Goal: Transaction & Acquisition: Purchase product/service

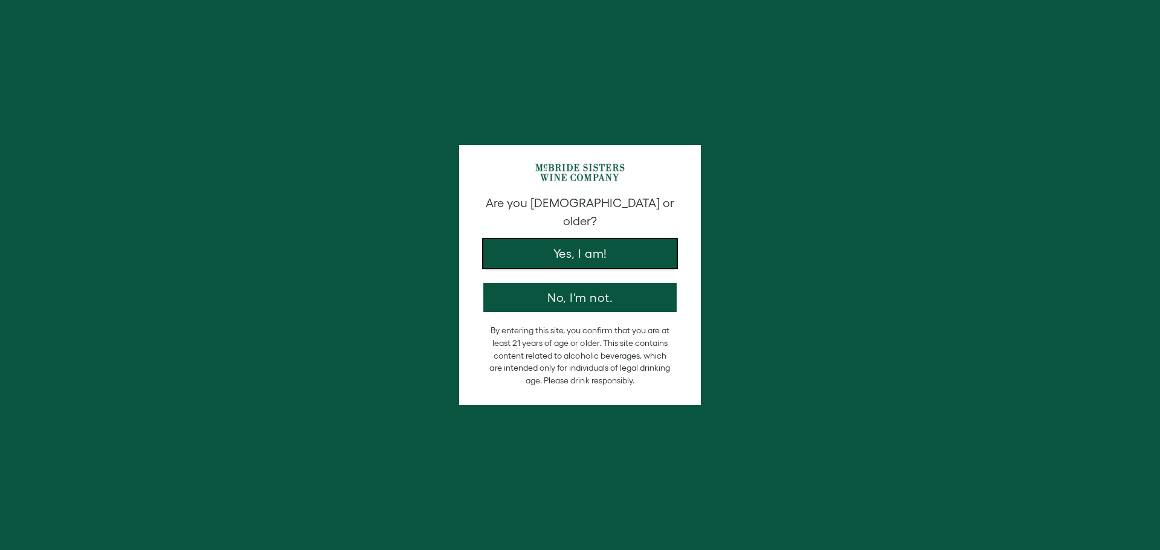
click at [623, 246] on button "Yes, I am!" at bounding box center [579, 253] width 193 height 29
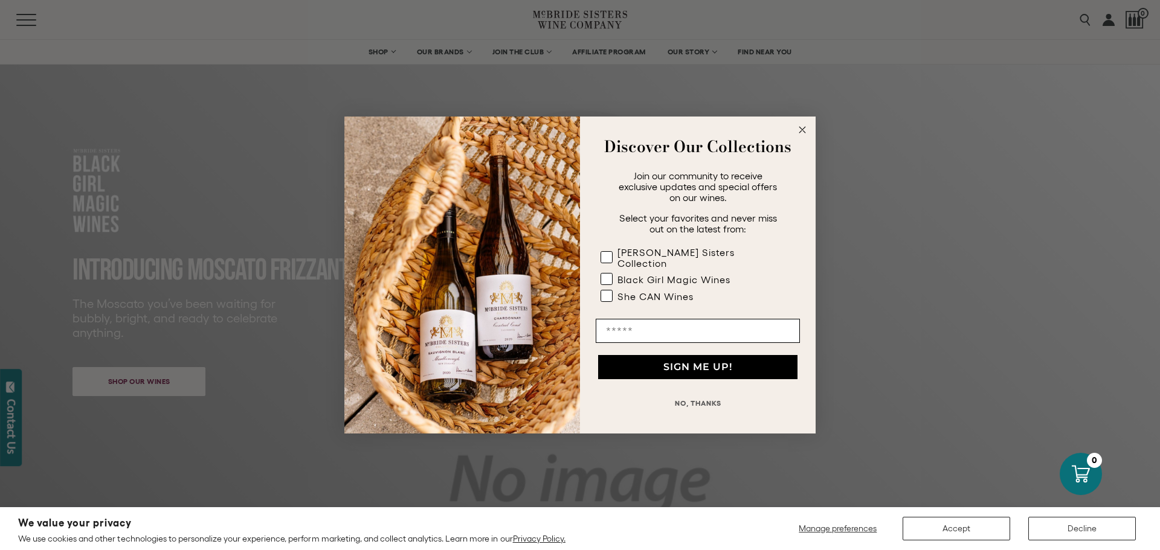
click at [805, 136] on circle "Close dialog" at bounding box center [802, 130] width 14 height 14
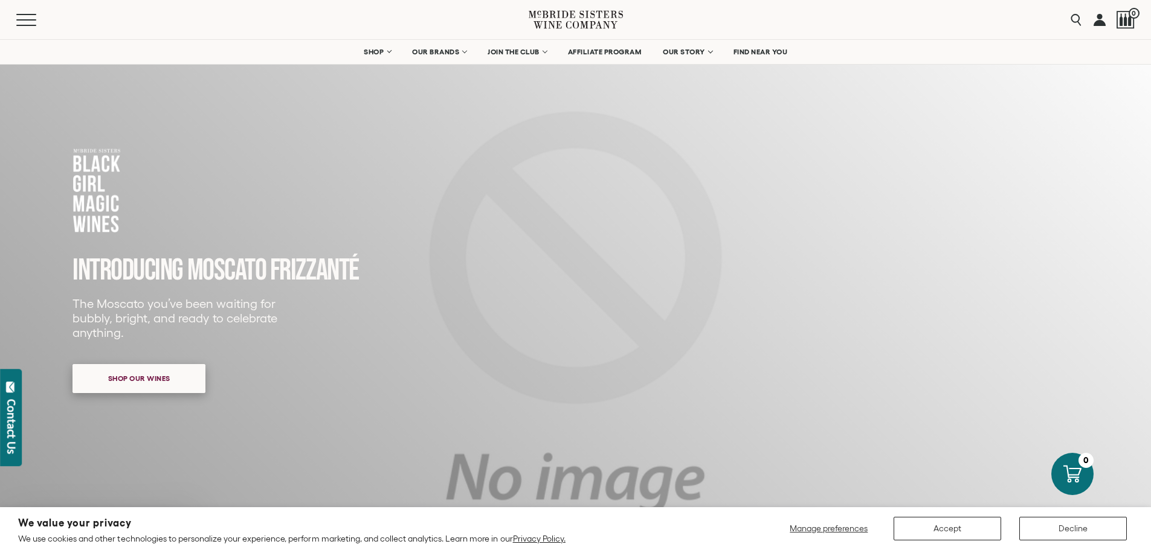
click at [181, 378] on span "Shop our wines" at bounding box center [139, 379] width 104 height 24
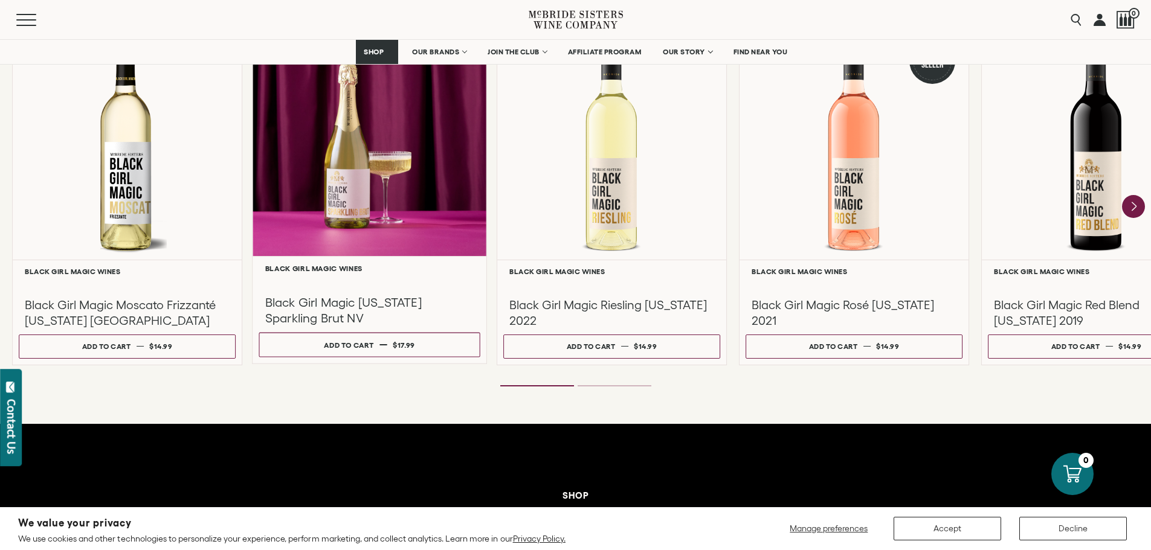
scroll to position [1102, 0]
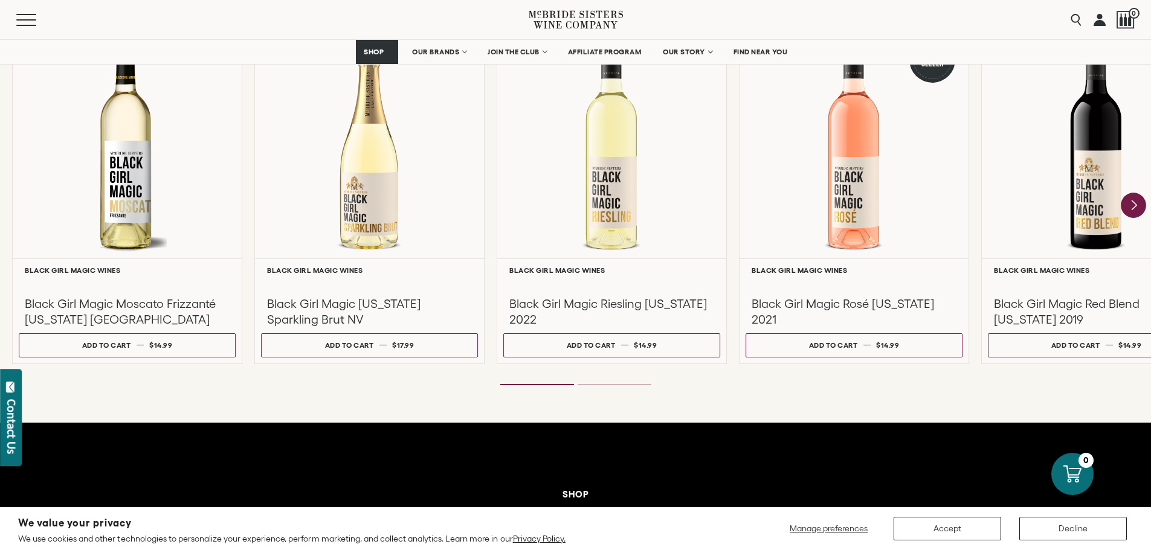
click at [1132, 202] on icon "Next" at bounding box center [1133, 206] width 5 height 10
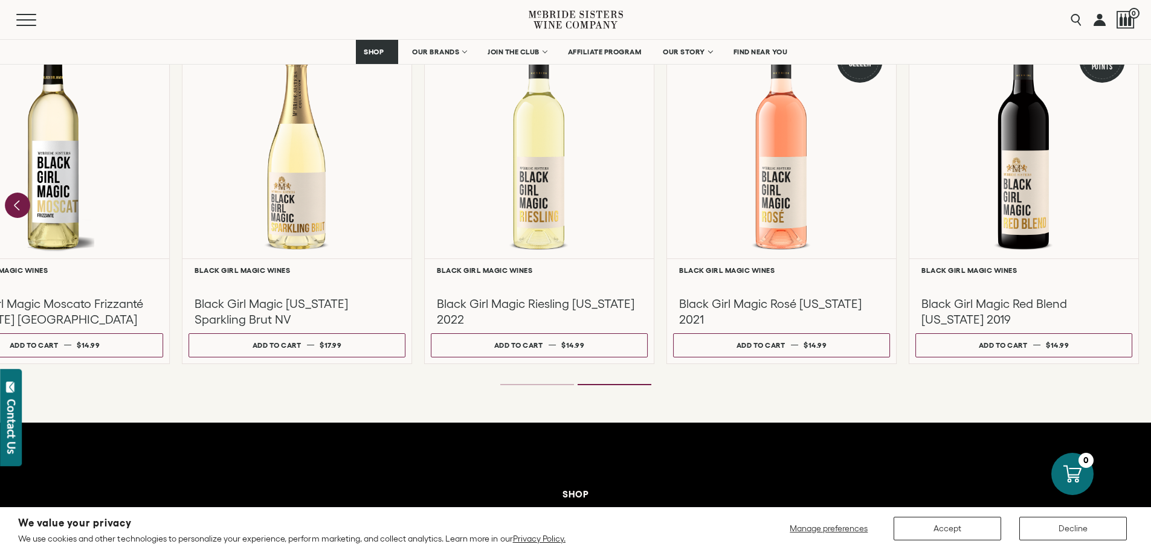
click at [21, 205] on icon "Previous" at bounding box center [17, 205] width 25 height 25
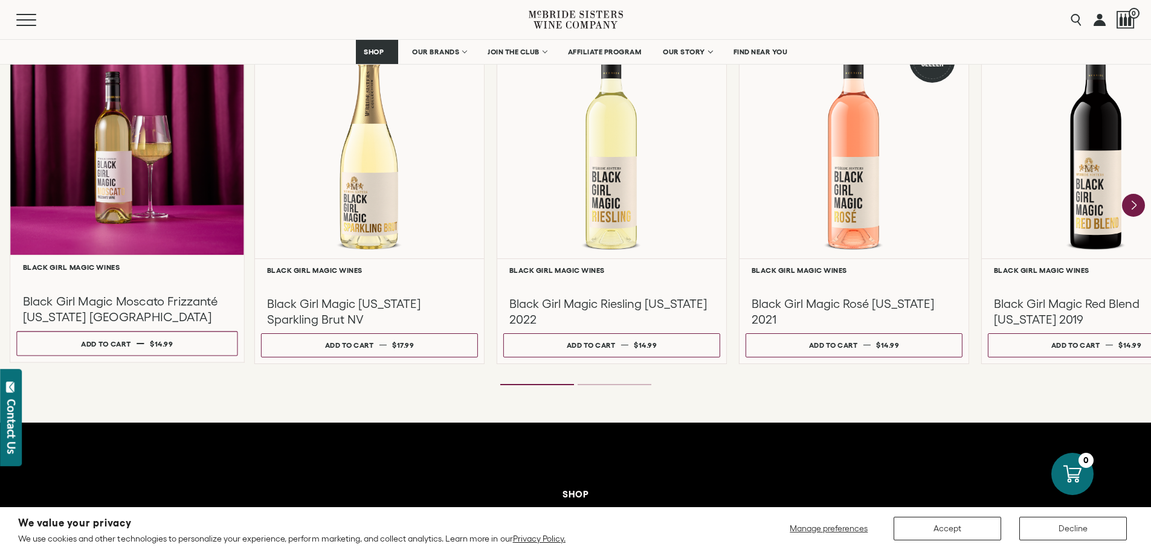
click at [143, 167] on div at bounding box center [127, 138] width 234 height 233
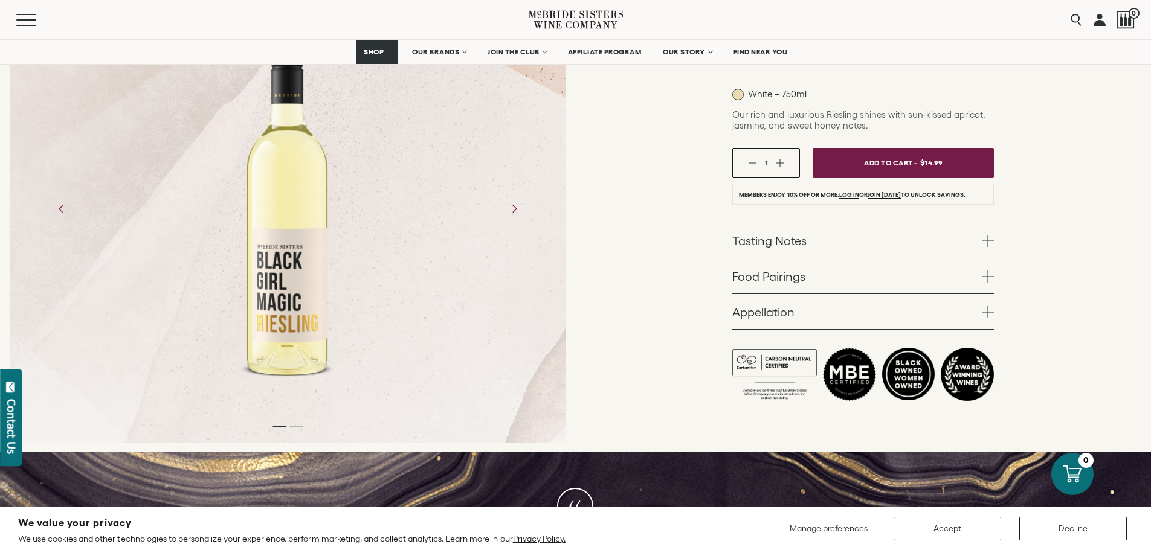
scroll to position [121, 0]
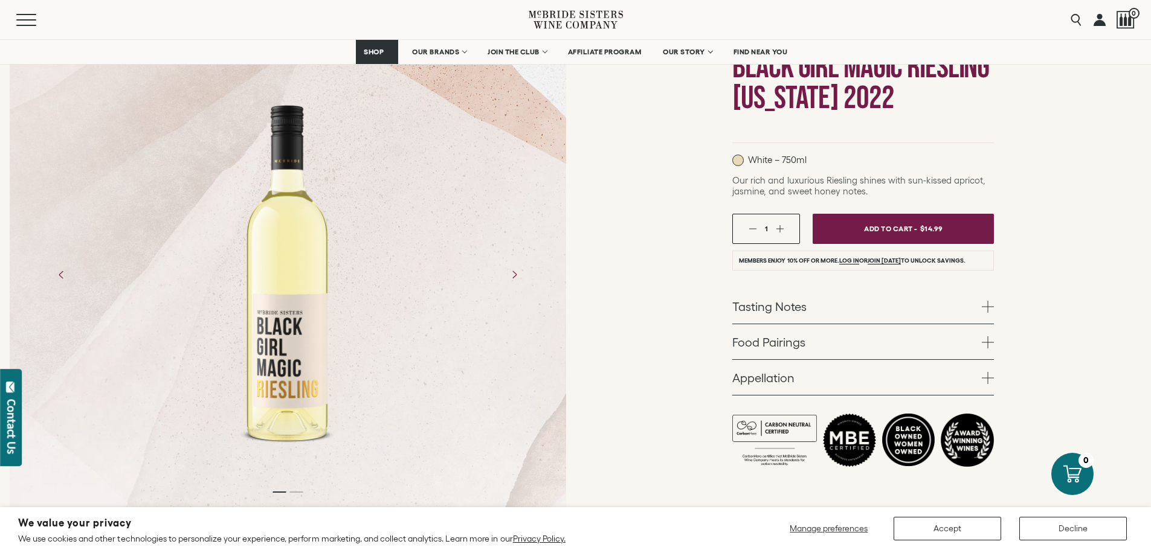
click at [835, 313] on link "Tasting Notes" at bounding box center [863, 306] width 262 height 35
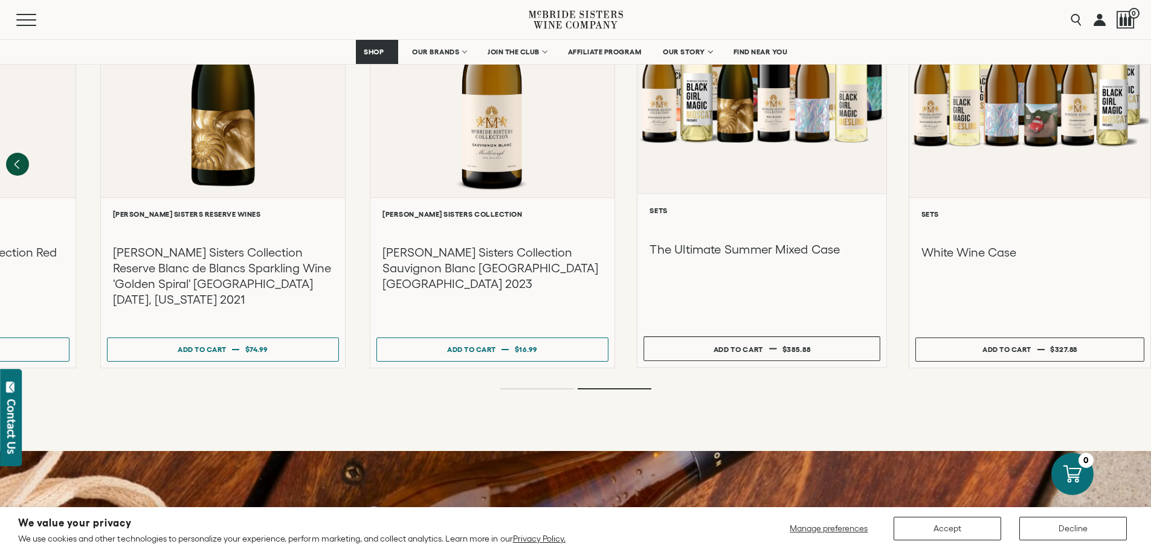
scroll to position [1087, 0]
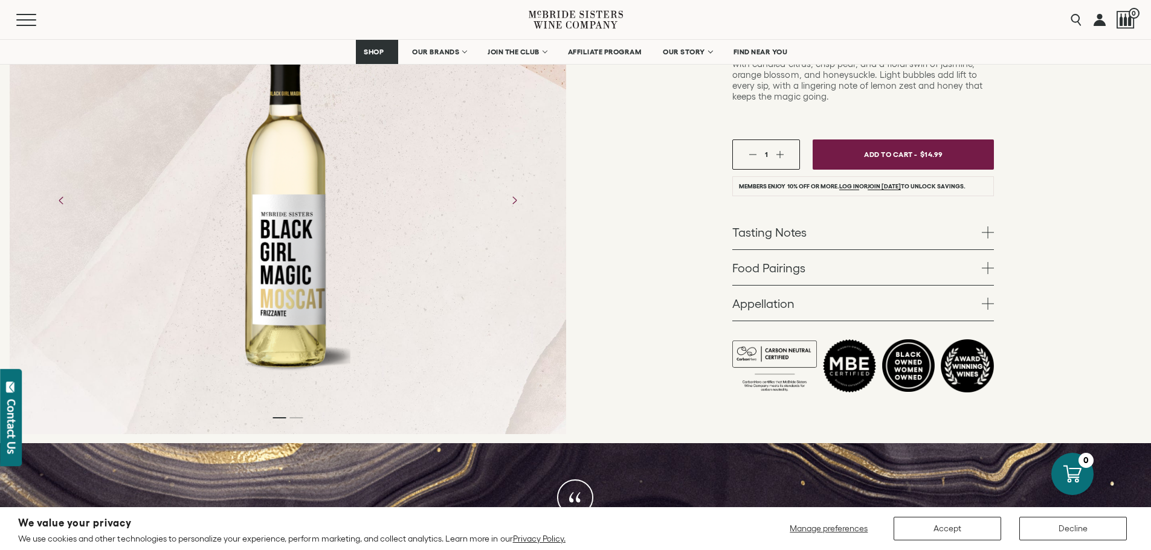
scroll to position [302, 0]
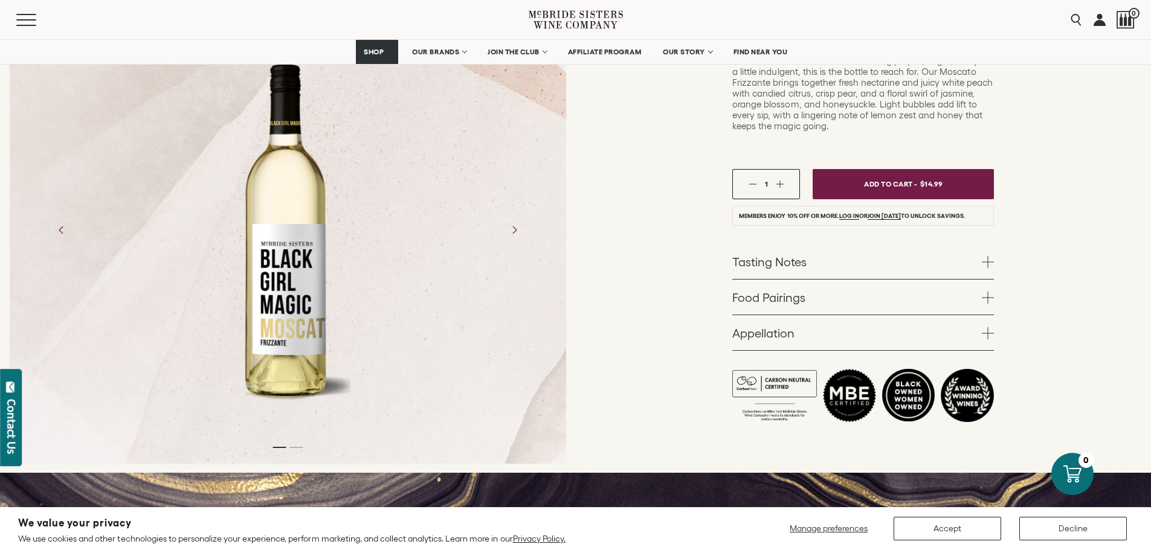
click at [795, 244] on link "Tasting Notes" at bounding box center [863, 261] width 262 height 35
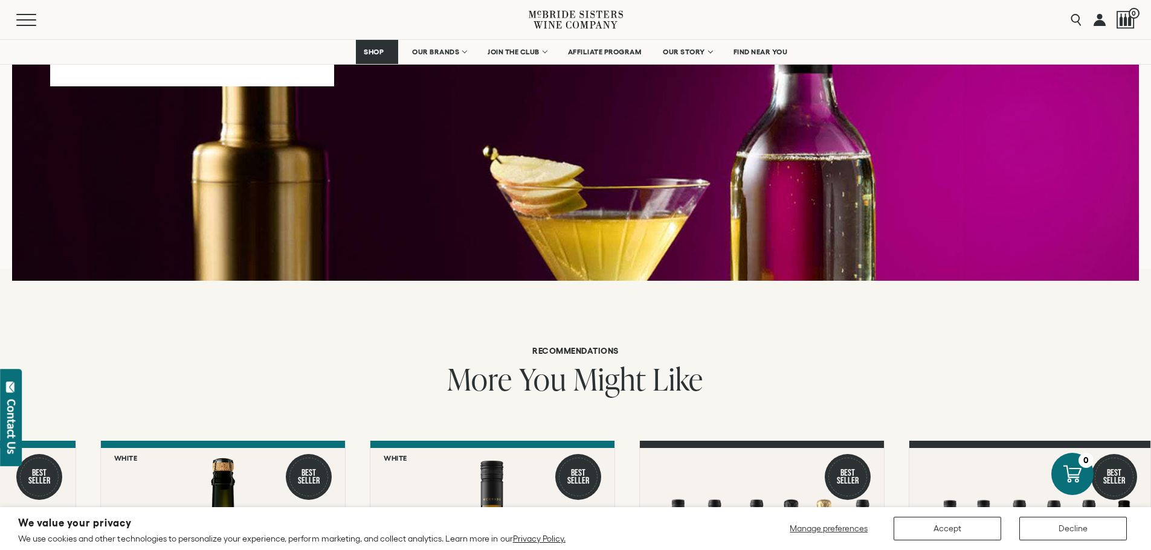
scroll to position [1691, 0]
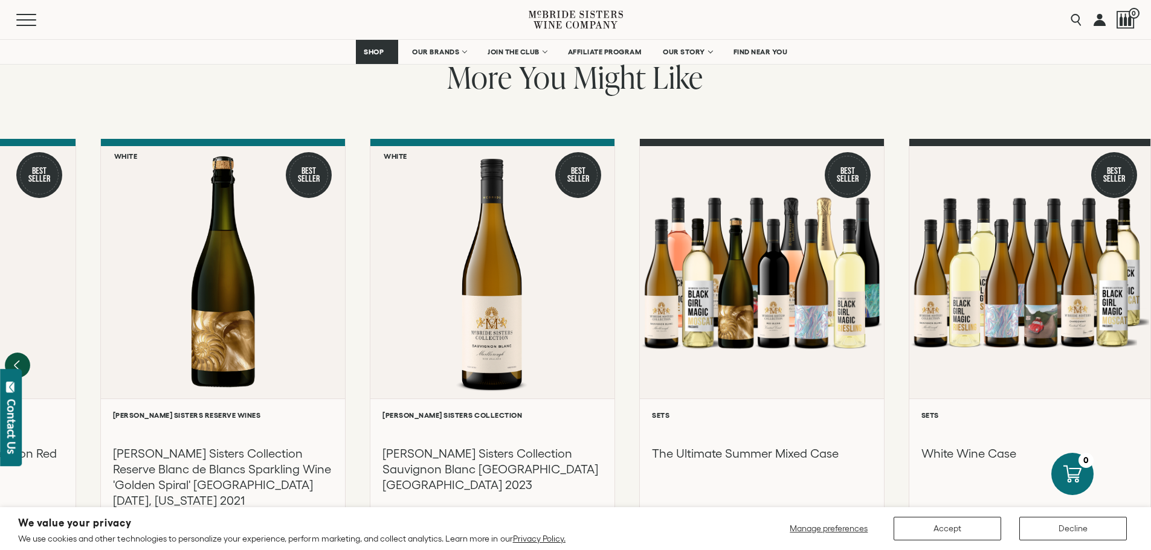
click at [22, 353] on icon "Previous" at bounding box center [17, 365] width 25 height 25
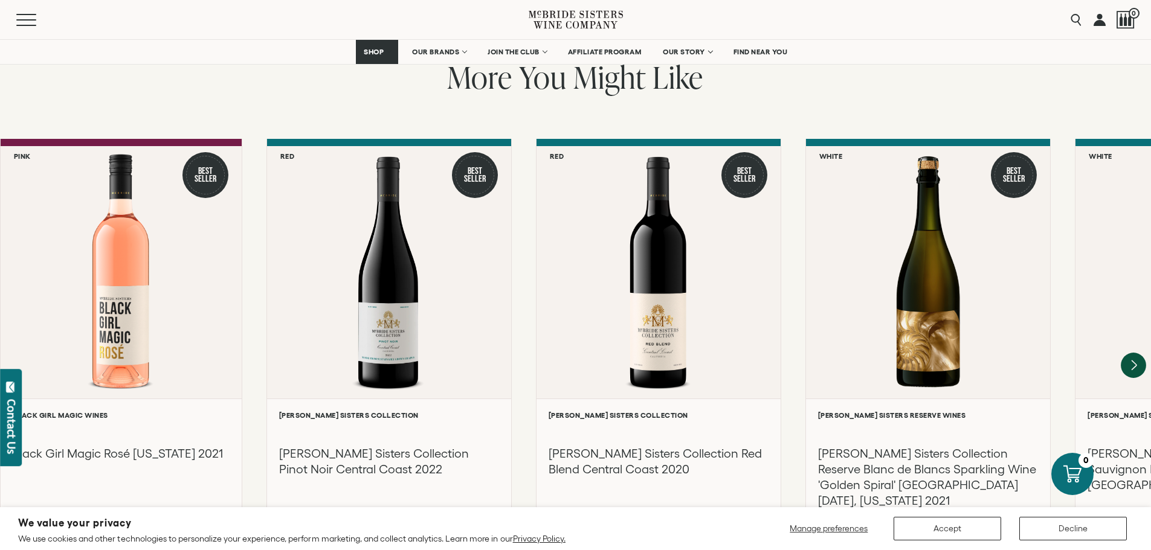
click at [1137, 353] on icon "Next" at bounding box center [1132, 365] width 25 height 25
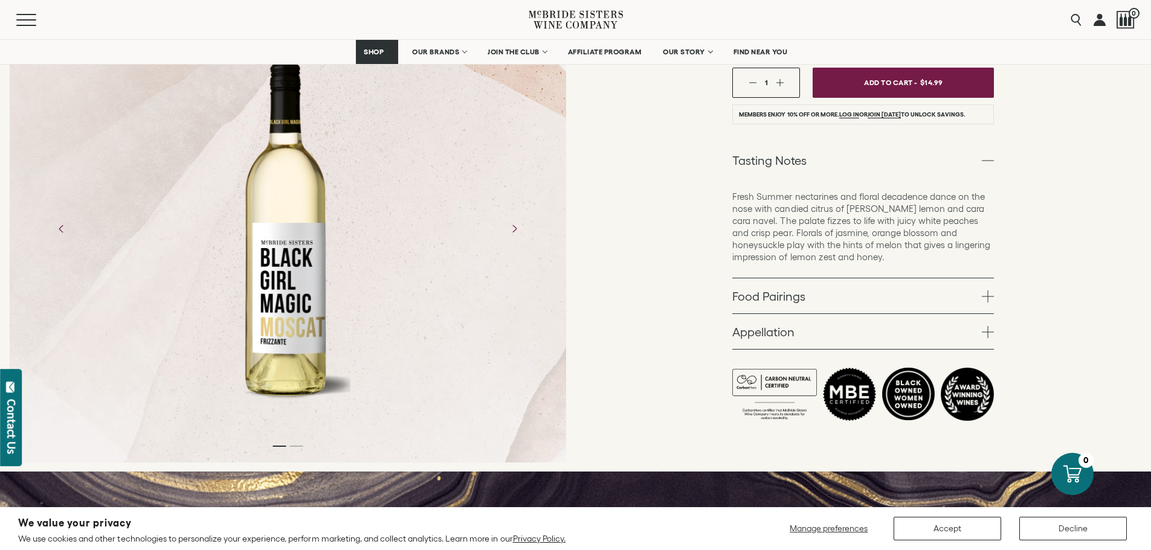
scroll to position [111, 0]
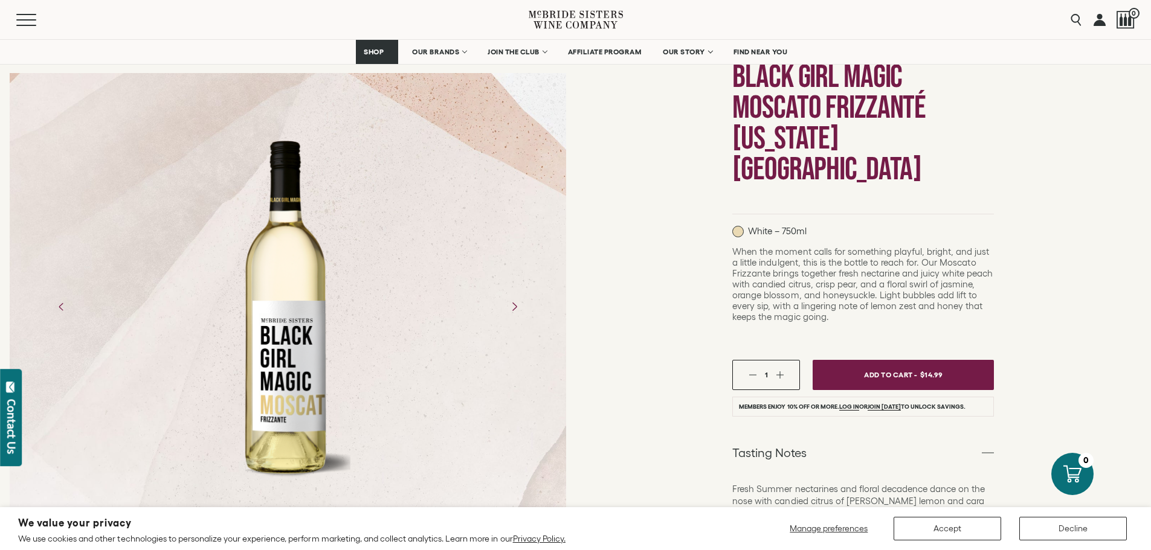
click at [514, 318] on button "Next" at bounding box center [513, 306] width 34 height 34
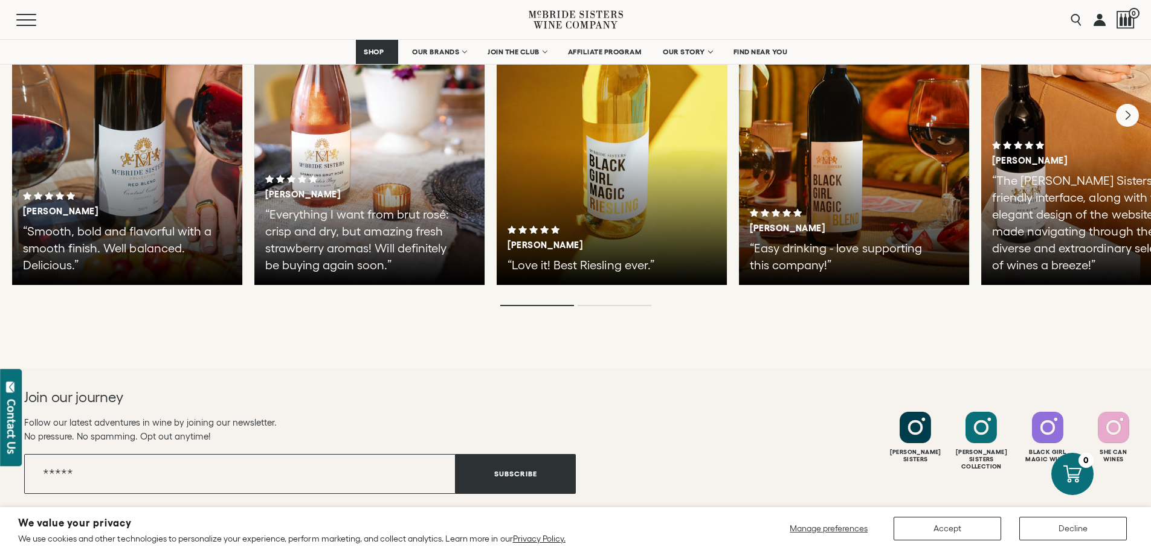
scroll to position [3131, 0]
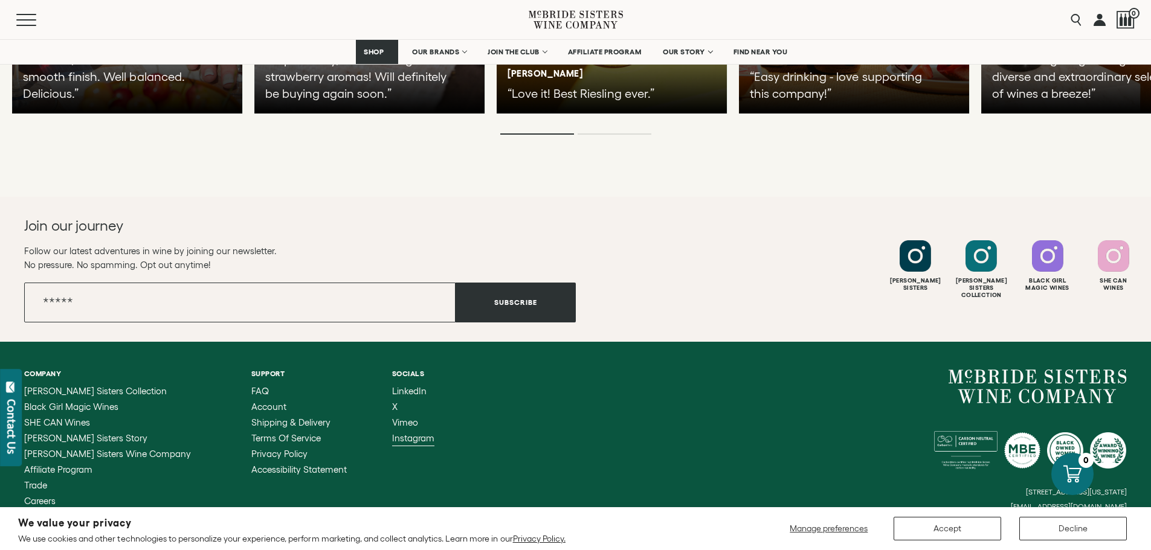
click at [392, 433] on span "Instagram" at bounding box center [413, 438] width 42 height 10
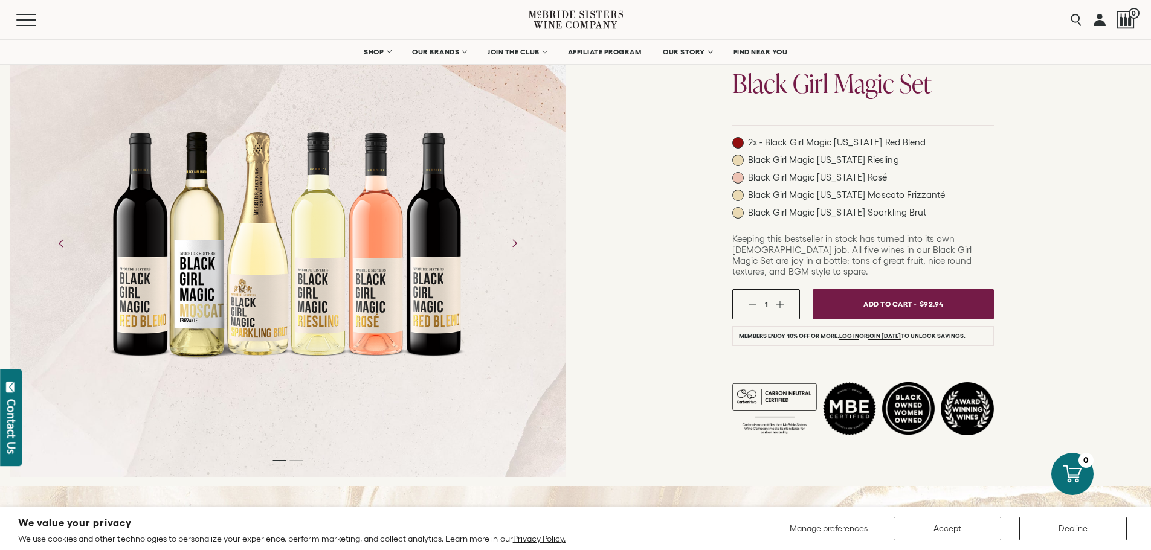
scroll to position [60, 0]
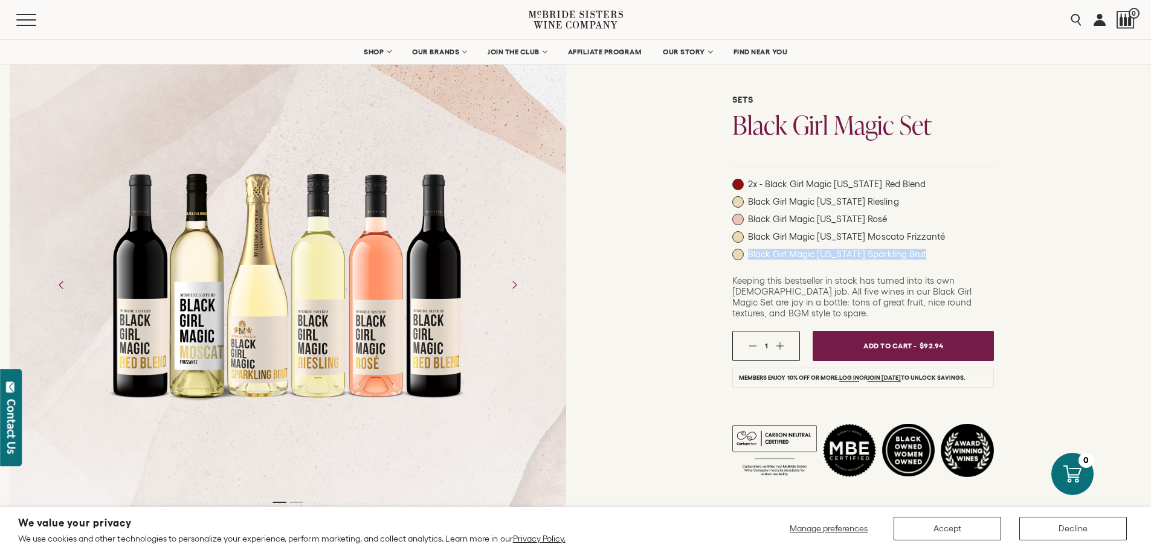
drag, startPoint x: 920, startPoint y: 259, endPoint x: 747, endPoint y: 250, distance: 173.0
click at [747, 250] on div "2x - Black Girl Magic California Red Blend Black Girl Magic California Riesling…" at bounding box center [863, 223] width 262 height 88
click at [959, 237] on div "2x - Black Girl Magic California Red Blend Black Girl Magic California Riesling…" at bounding box center [863, 223] width 262 height 88
